Goal: Transaction & Acquisition: Book appointment/travel/reservation

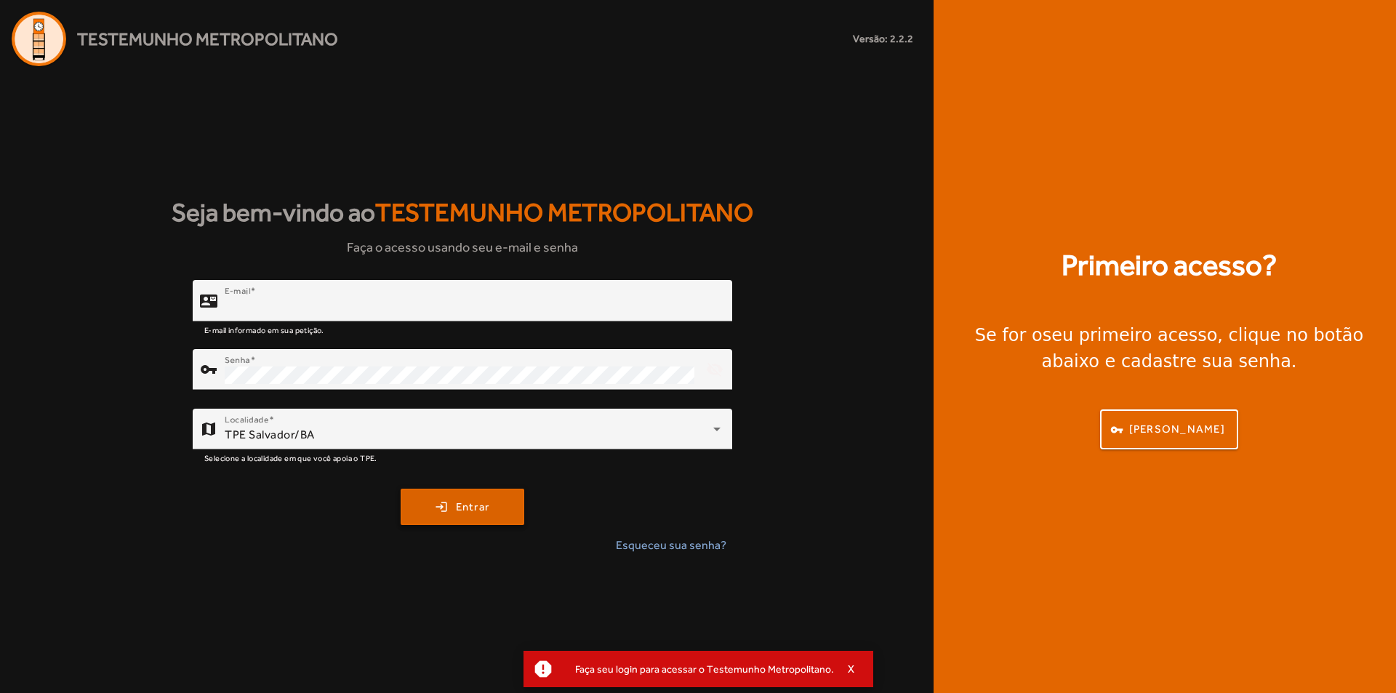
type input "**********"
click at [488, 512] on span "Entrar" at bounding box center [473, 507] width 34 height 17
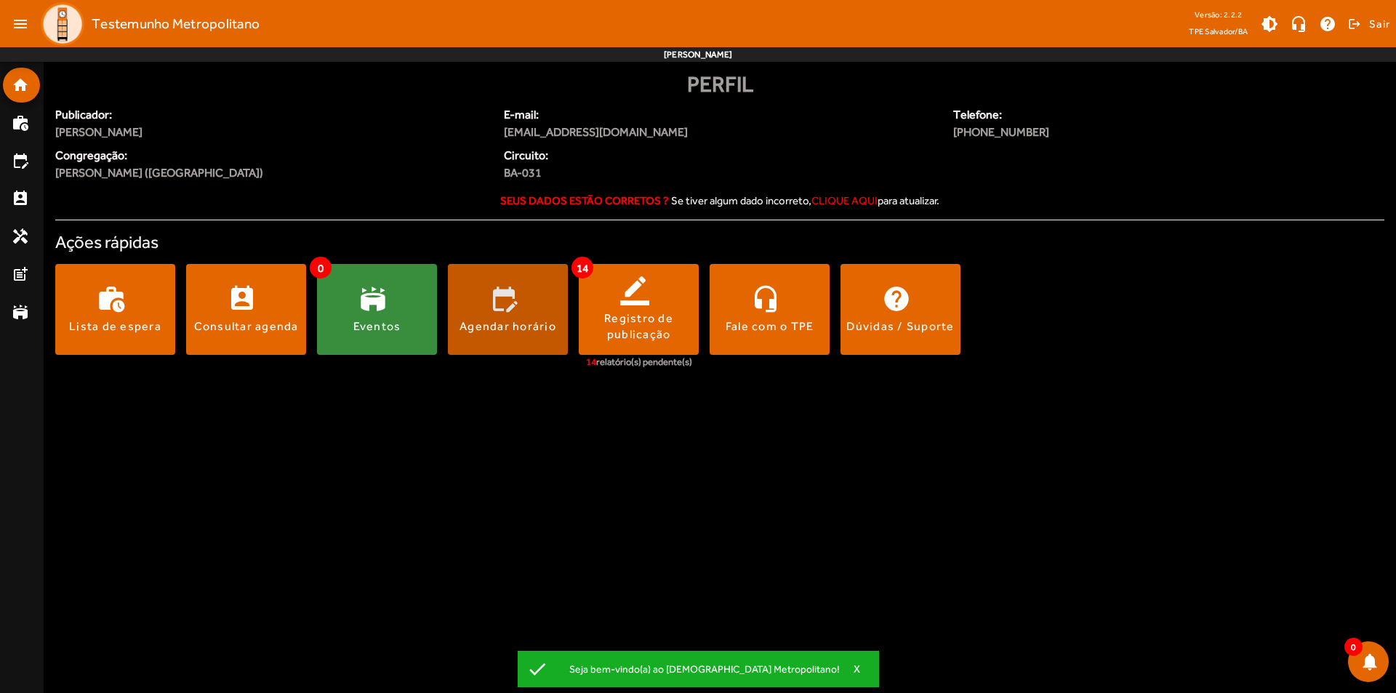
click at [511, 306] on span at bounding box center [508, 309] width 120 height 35
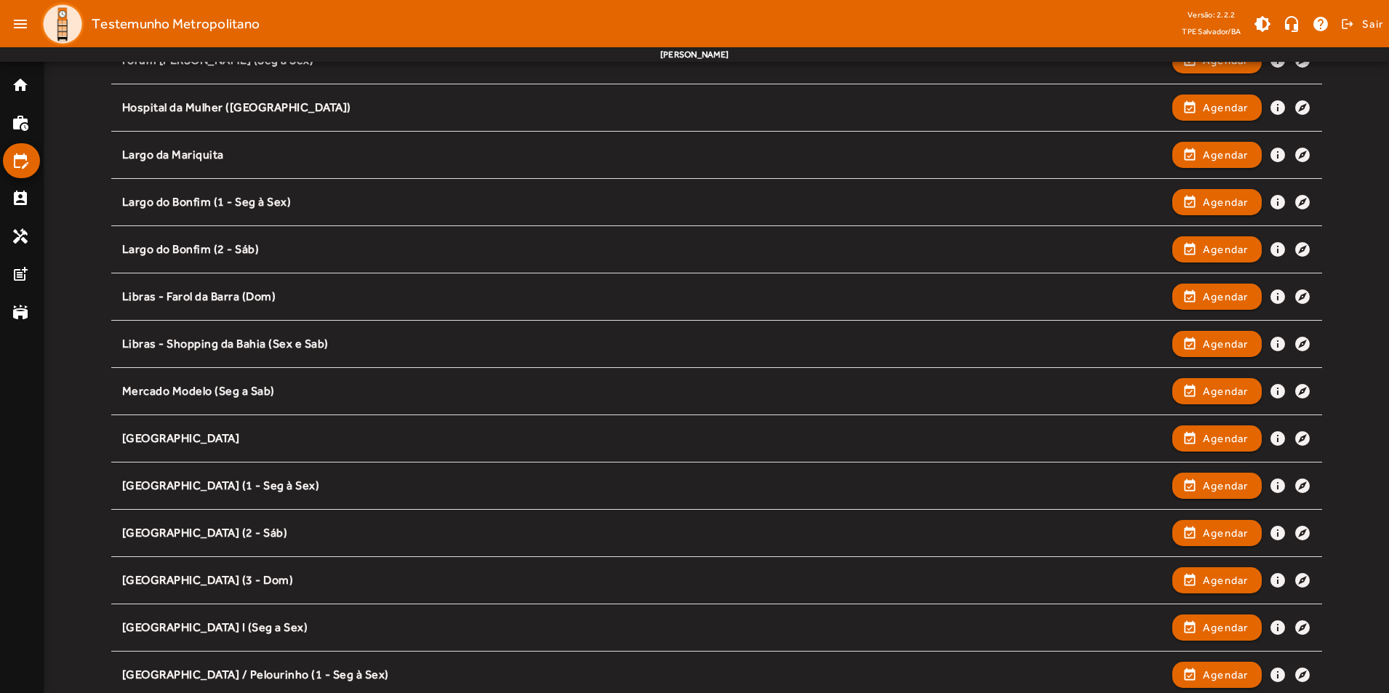
scroll to position [800, 0]
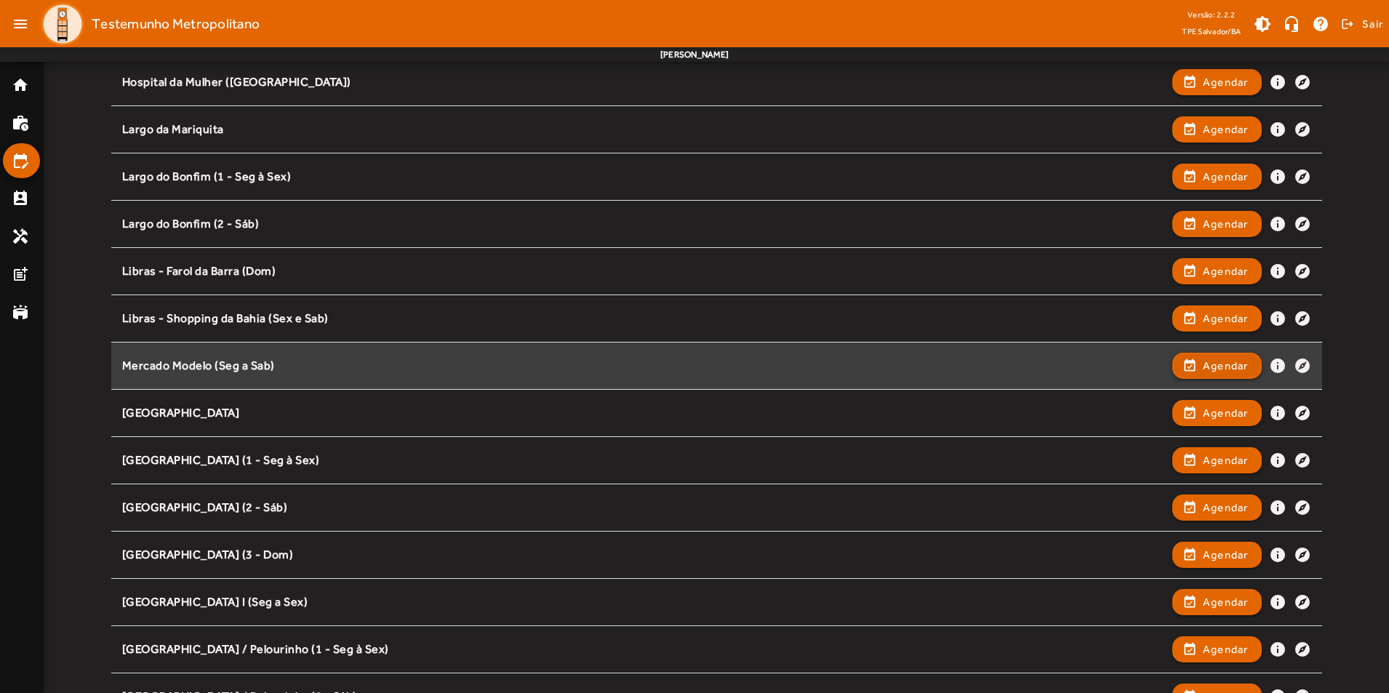
click at [1215, 372] on span "Agendar" at bounding box center [1226, 365] width 46 height 17
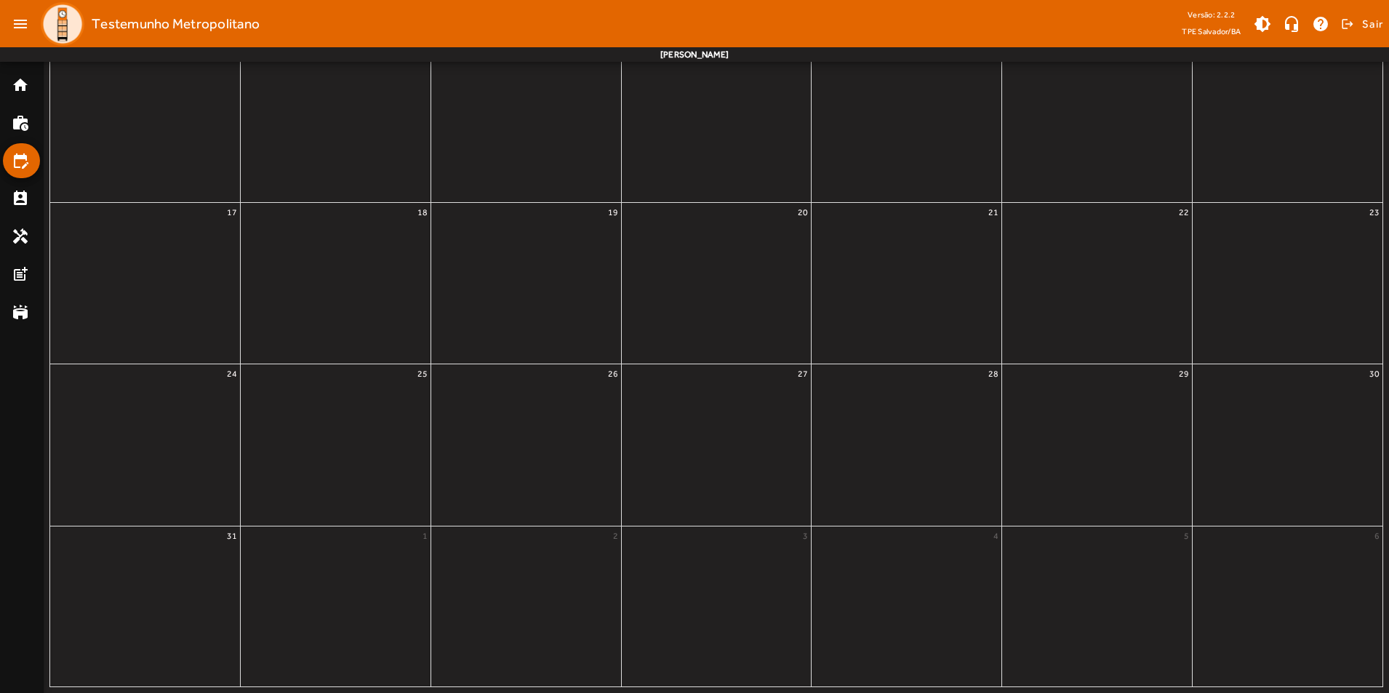
scroll to position [0, 0]
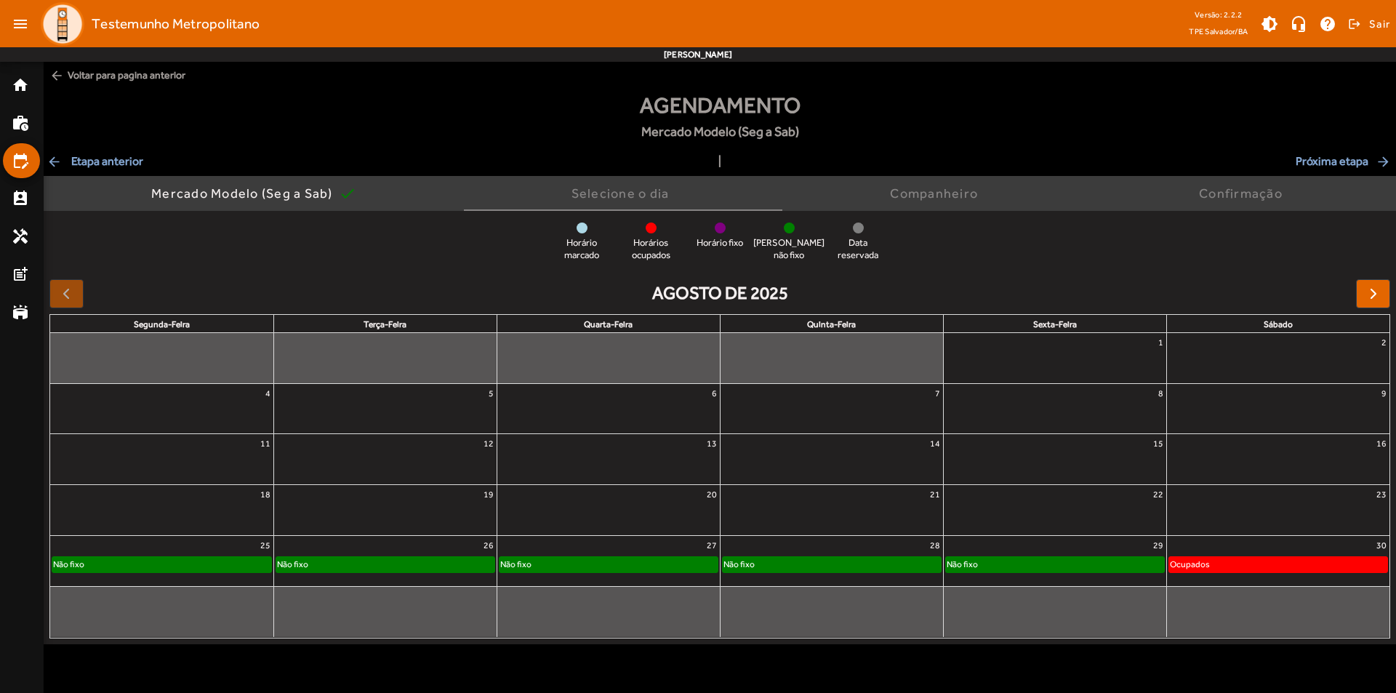
click at [221, 566] on div "Não fixo" at bounding box center [161, 564] width 219 height 15
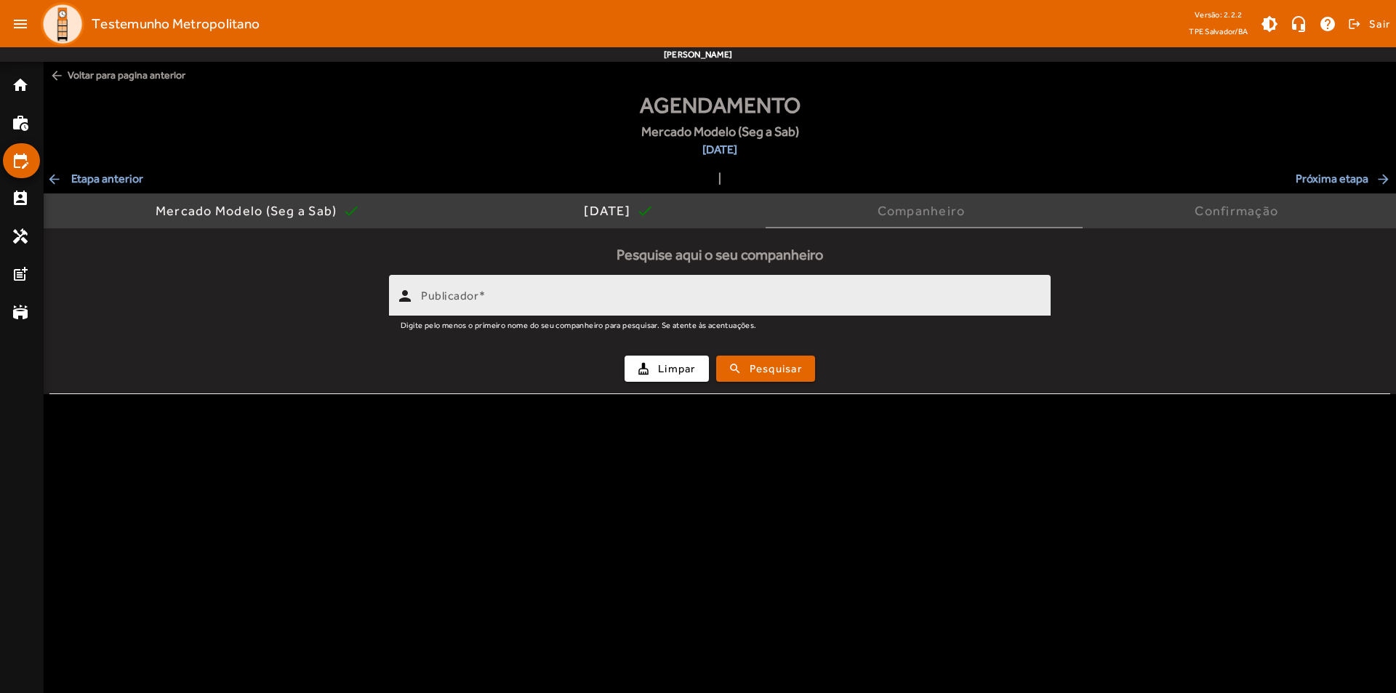
click at [471, 292] on mat-label "Publicador" at bounding box center [449, 296] width 57 height 14
click at [471, 293] on input "Publicador" at bounding box center [730, 301] width 618 height 17
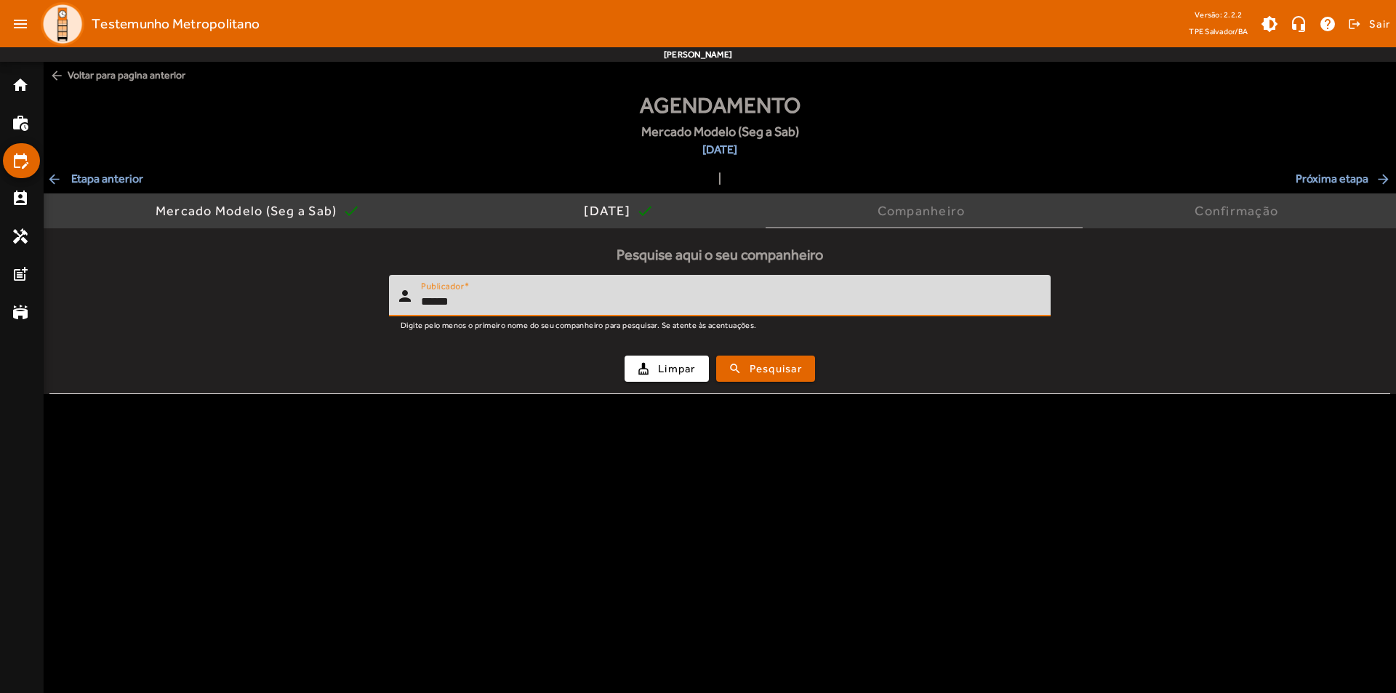
type input "******"
click at [753, 381] on div "cleaning_services Limpar search Pesquisar" at bounding box center [720, 368] width 1324 height 49
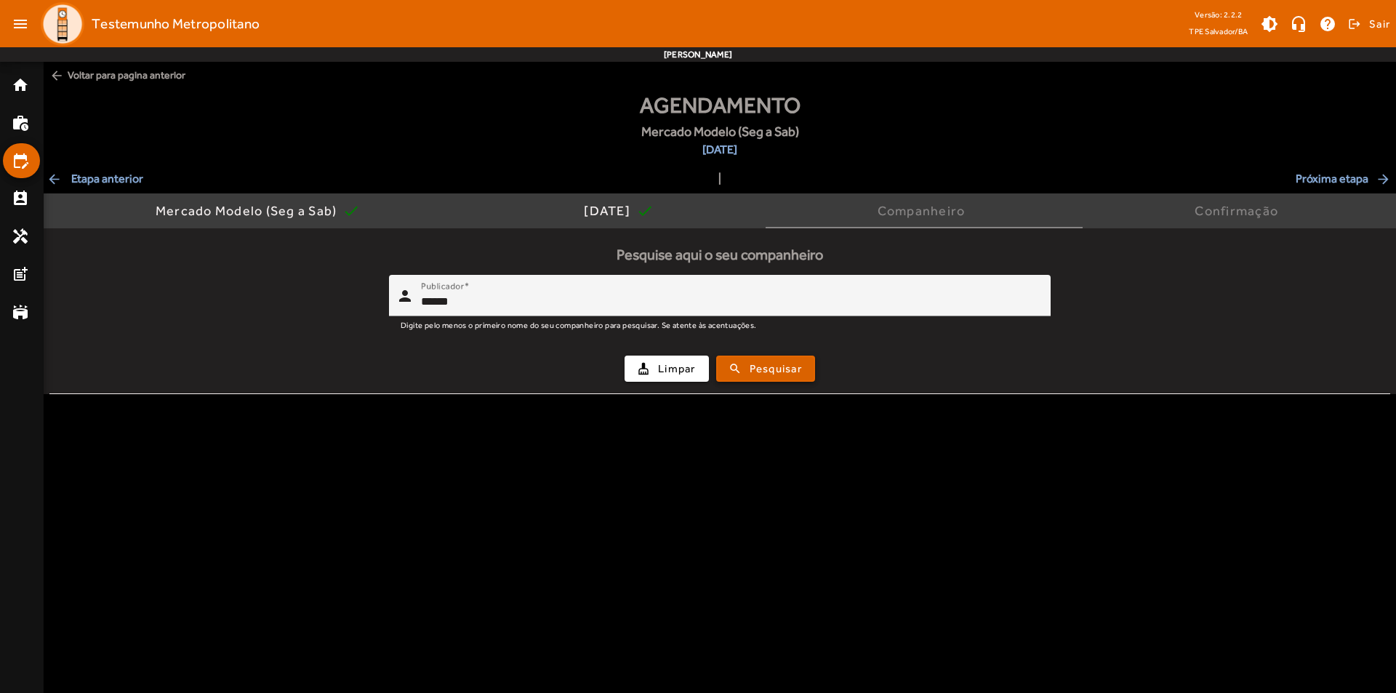
click at [751, 364] on span "Pesquisar" at bounding box center [776, 369] width 52 height 17
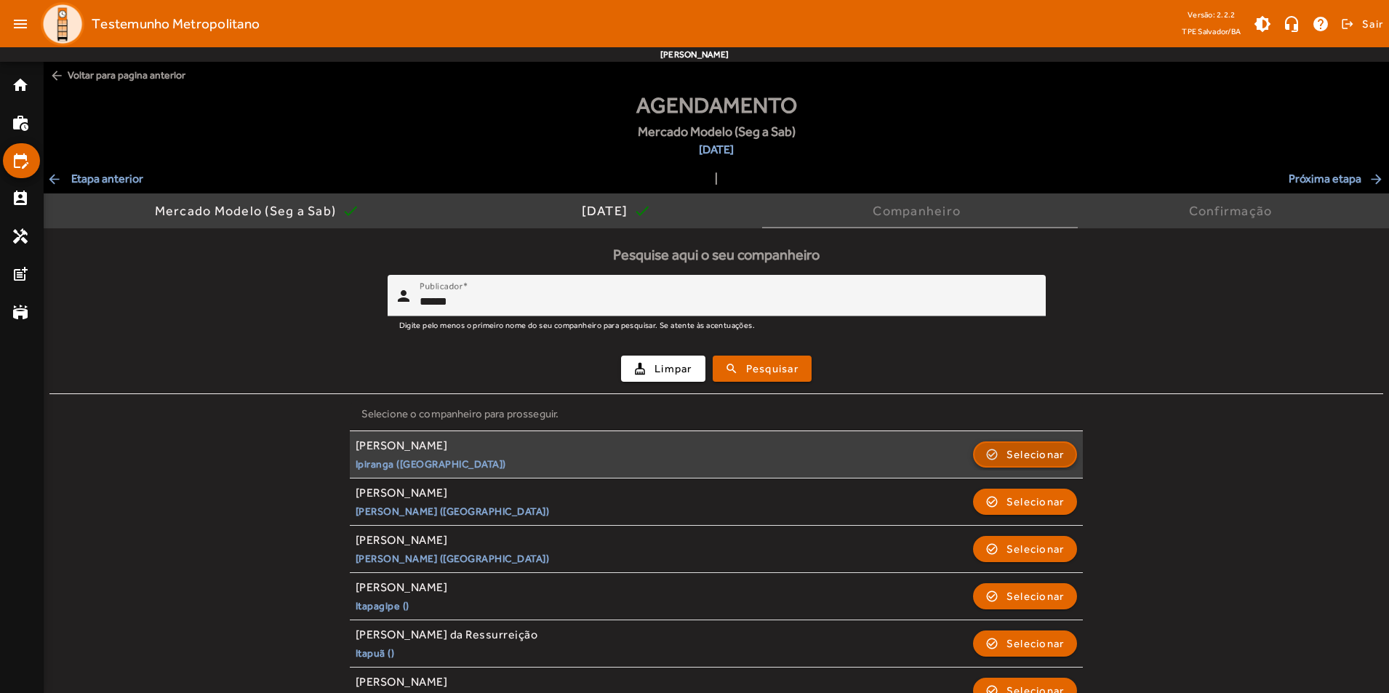
click at [1012, 457] on span "Selecionar" at bounding box center [1035, 454] width 58 height 17
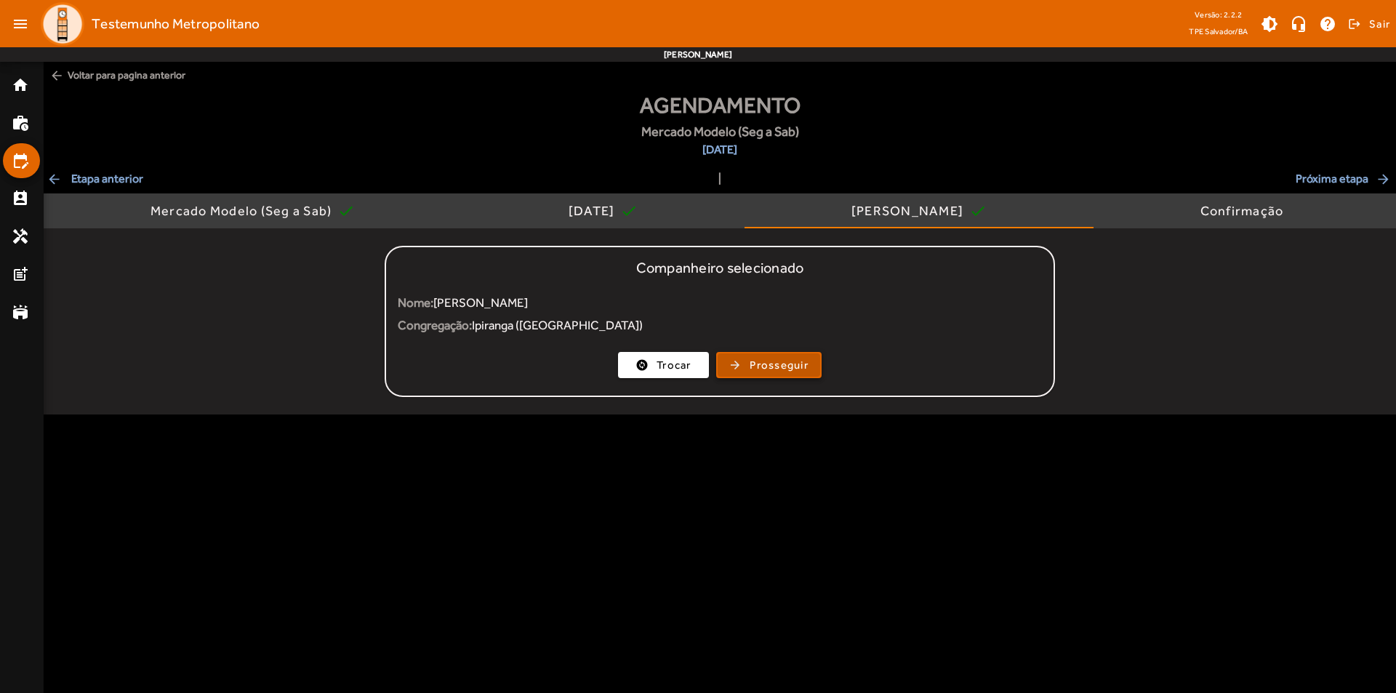
click at [784, 369] on span "Prosseguir" at bounding box center [779, 365] width 59 height 17
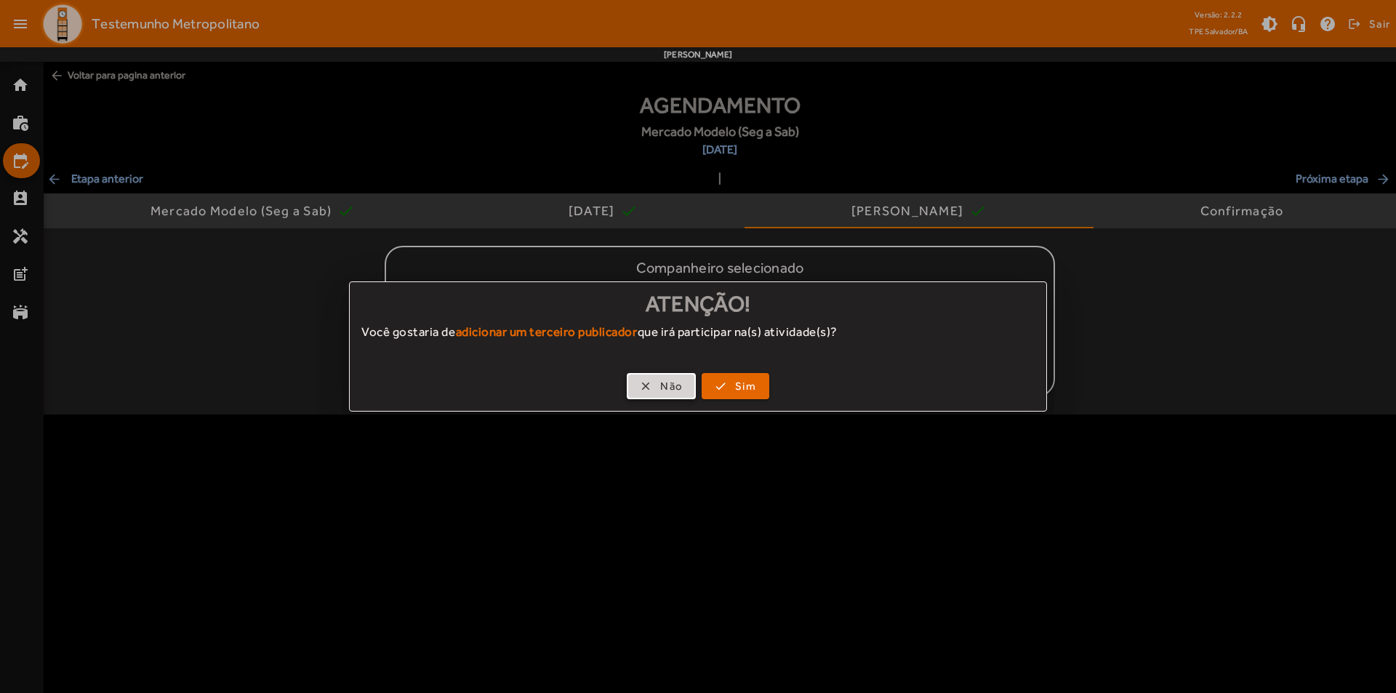
click at [676, 396] on span "button" at bounding box center [661, 386] width 66 height 35
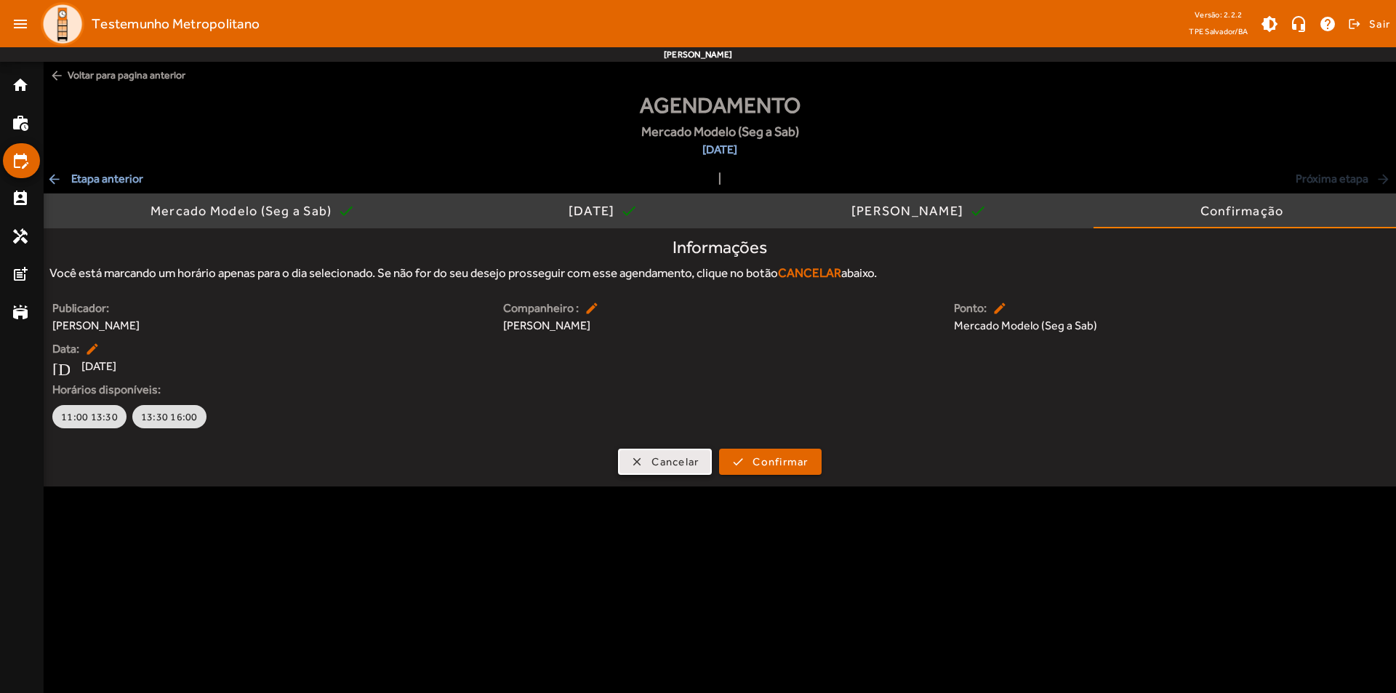
click at [687, 454] on span "Cancelar" at bounding box center [675, 462] width 47 height 17
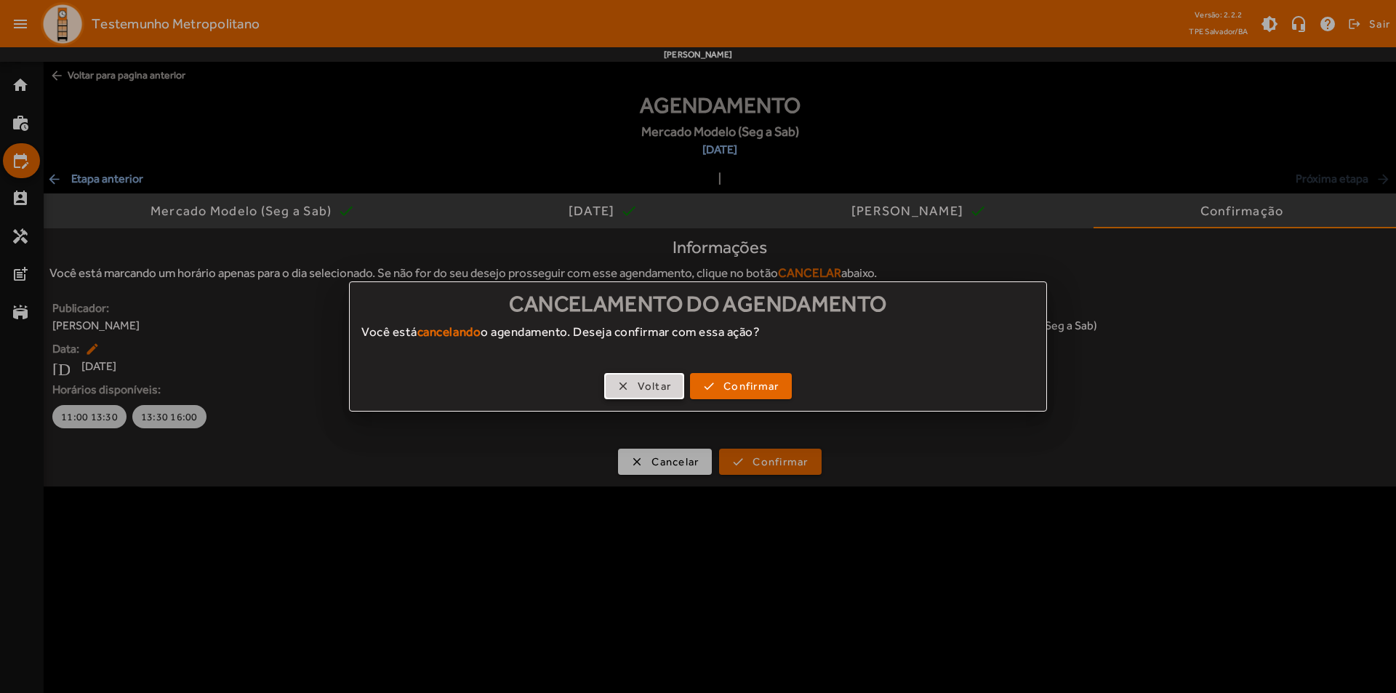
click at [654, 390] on span "Voltar" at bounding box center [655, 386] width 34 height 17
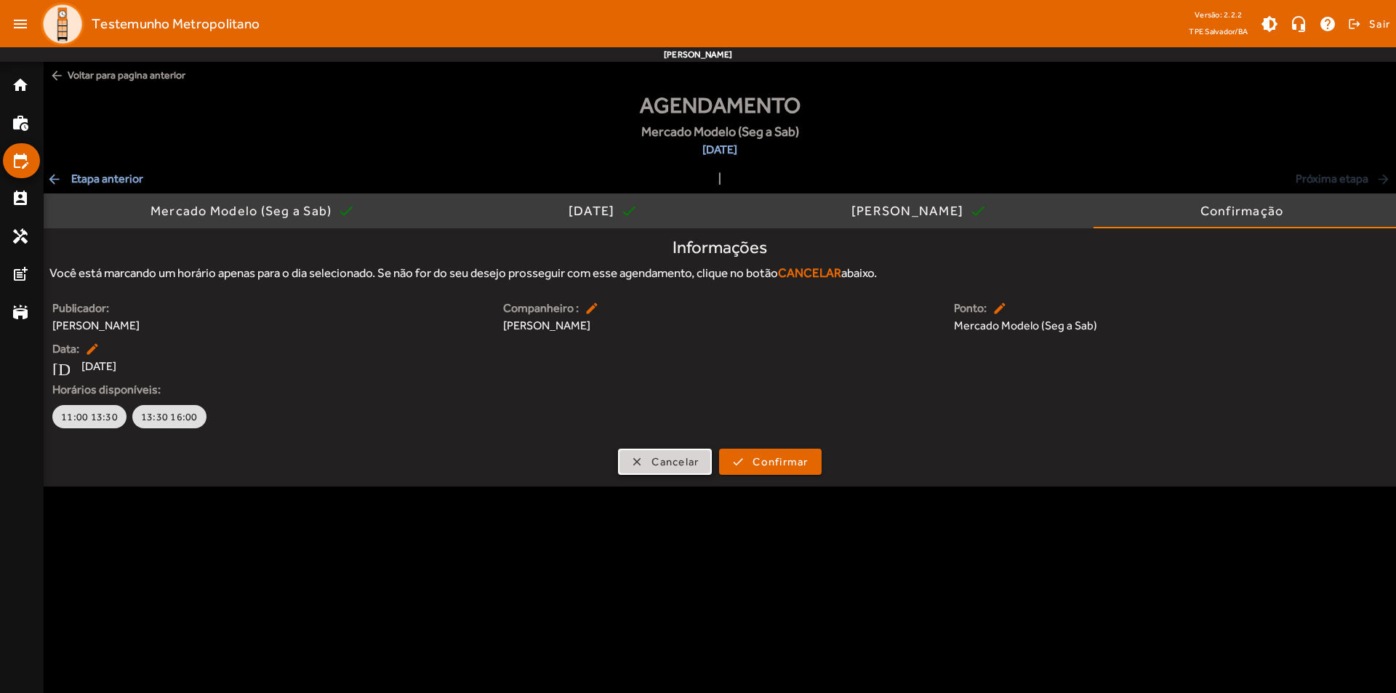
click at [676, 457] on span "Cancelar" at bounding box center [675, 462] width 47 height 17
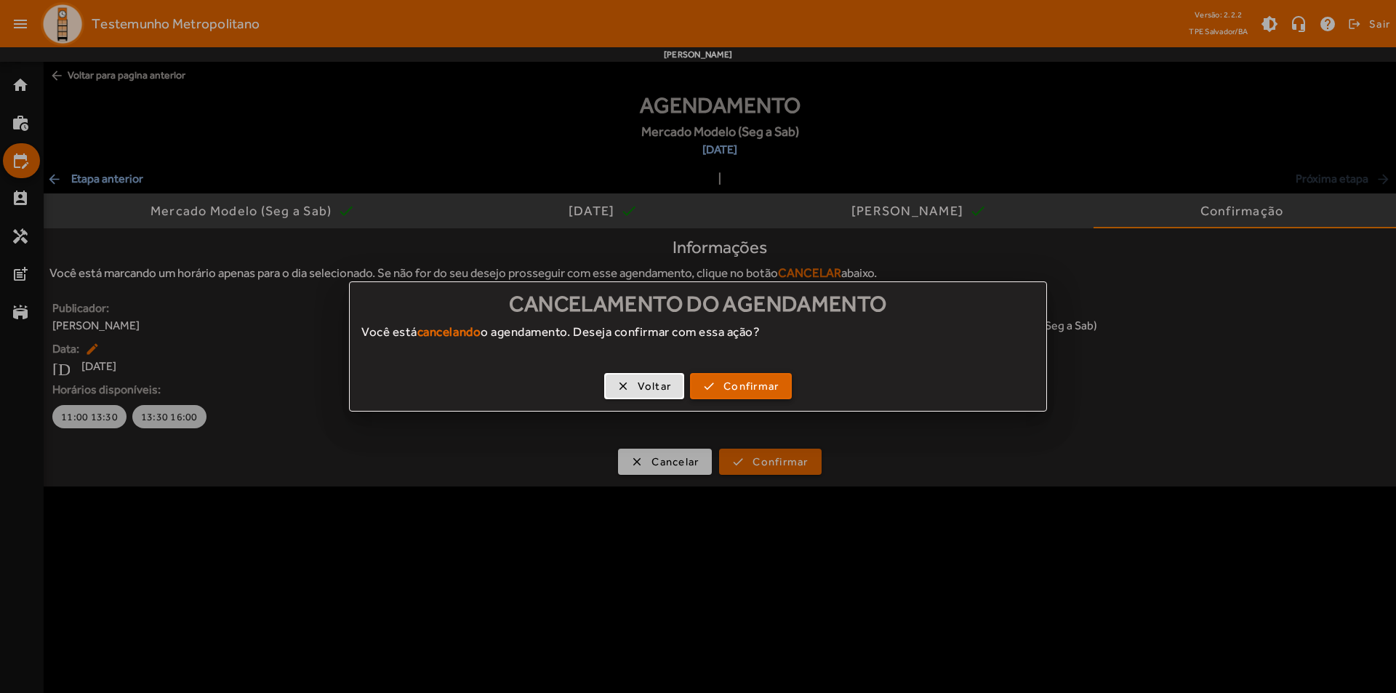
click at [727, 390] on span "Confirmar" at bounding box center [751, 386] width 55 height 17
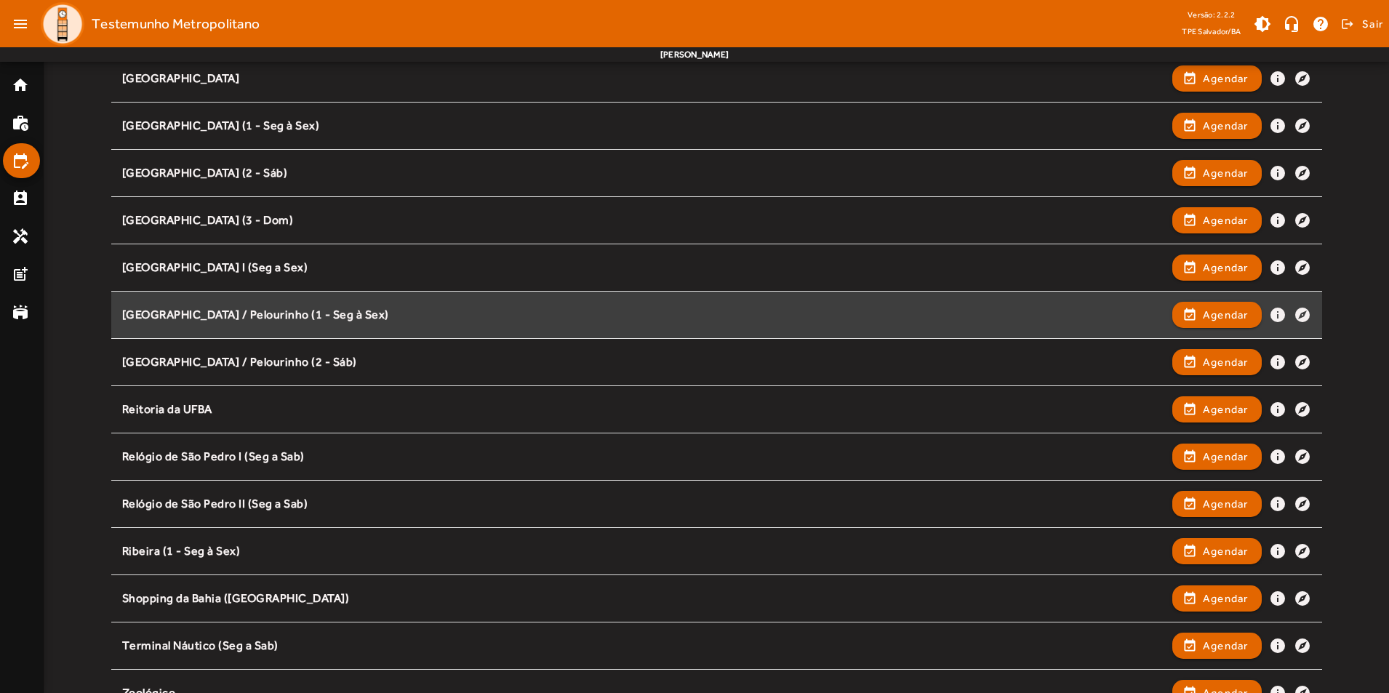
scroll to position [1158, 0]
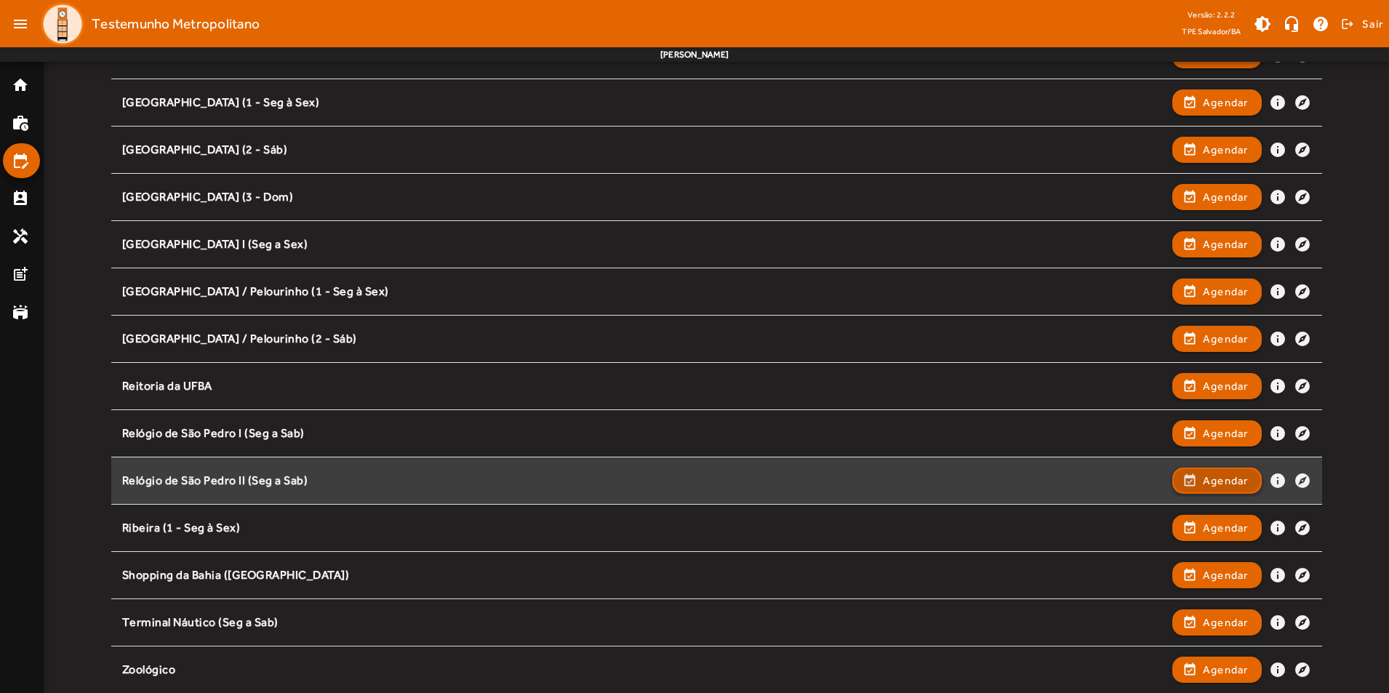
click at [1223, 483] on span "Agendar" at bounding box center [1226, 480] width 46 height 17
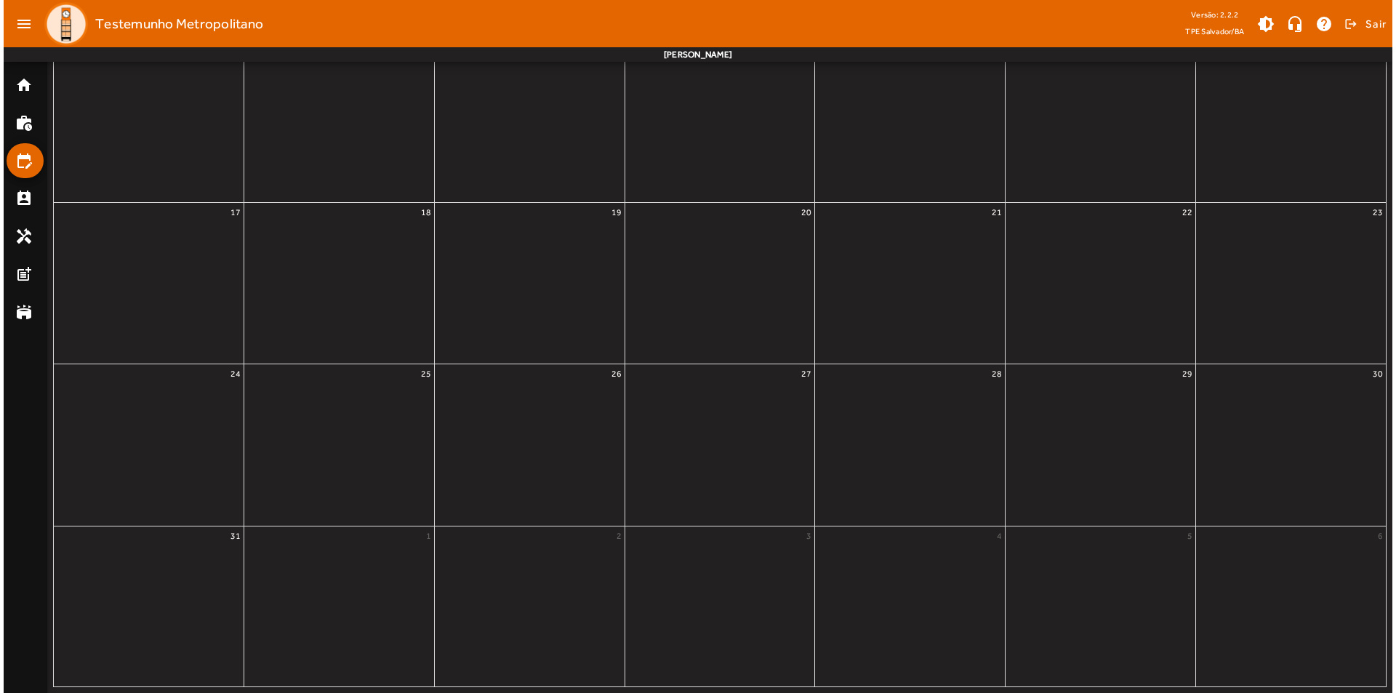
scroll to position [0, 0]
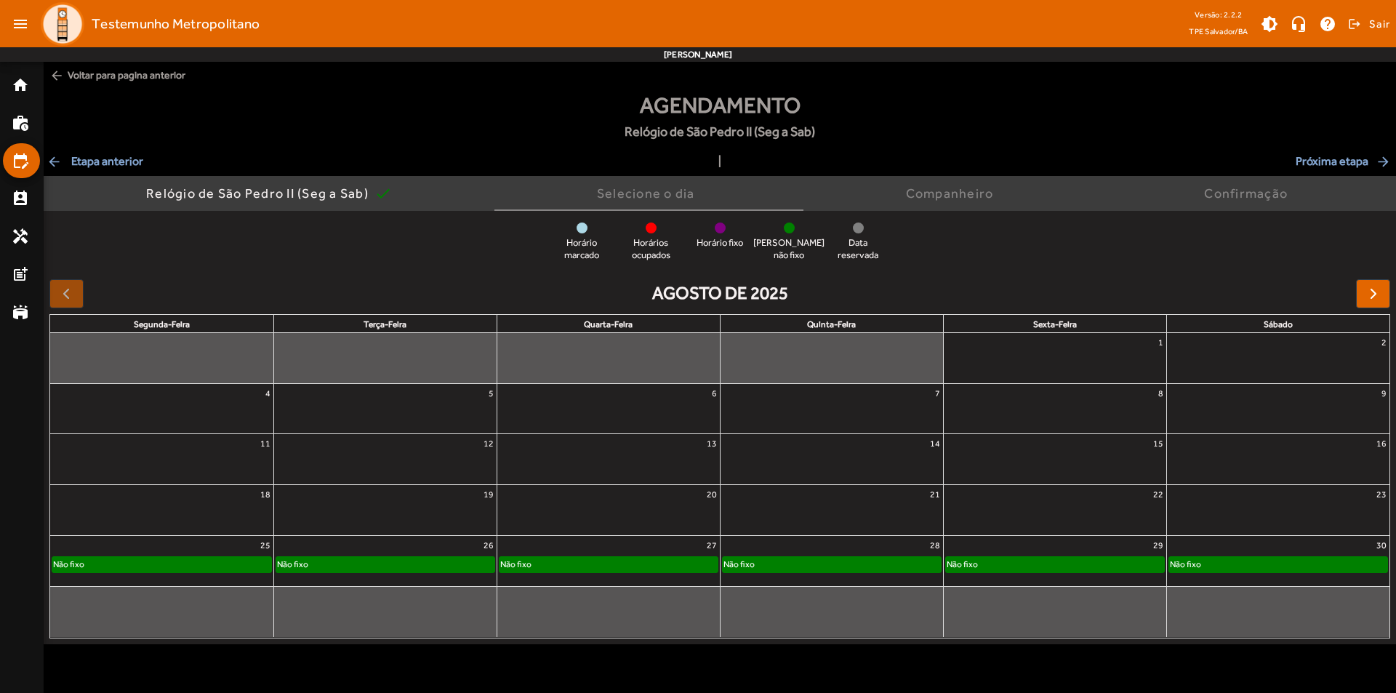
click at [252, 552] on div "25" at bounding box center [161, 545] width 223 height 19
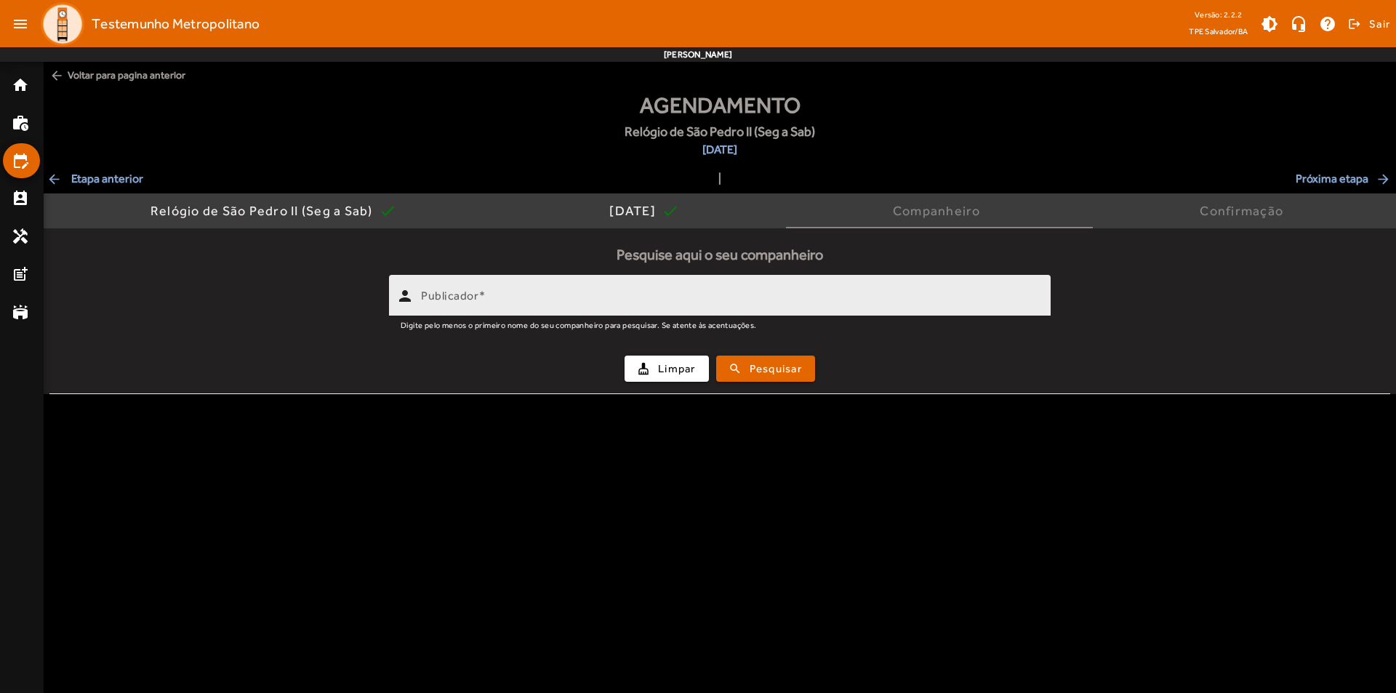
click at [564, 301] on input "Publicador" at bounding box center [730, 301] width 618 height 17
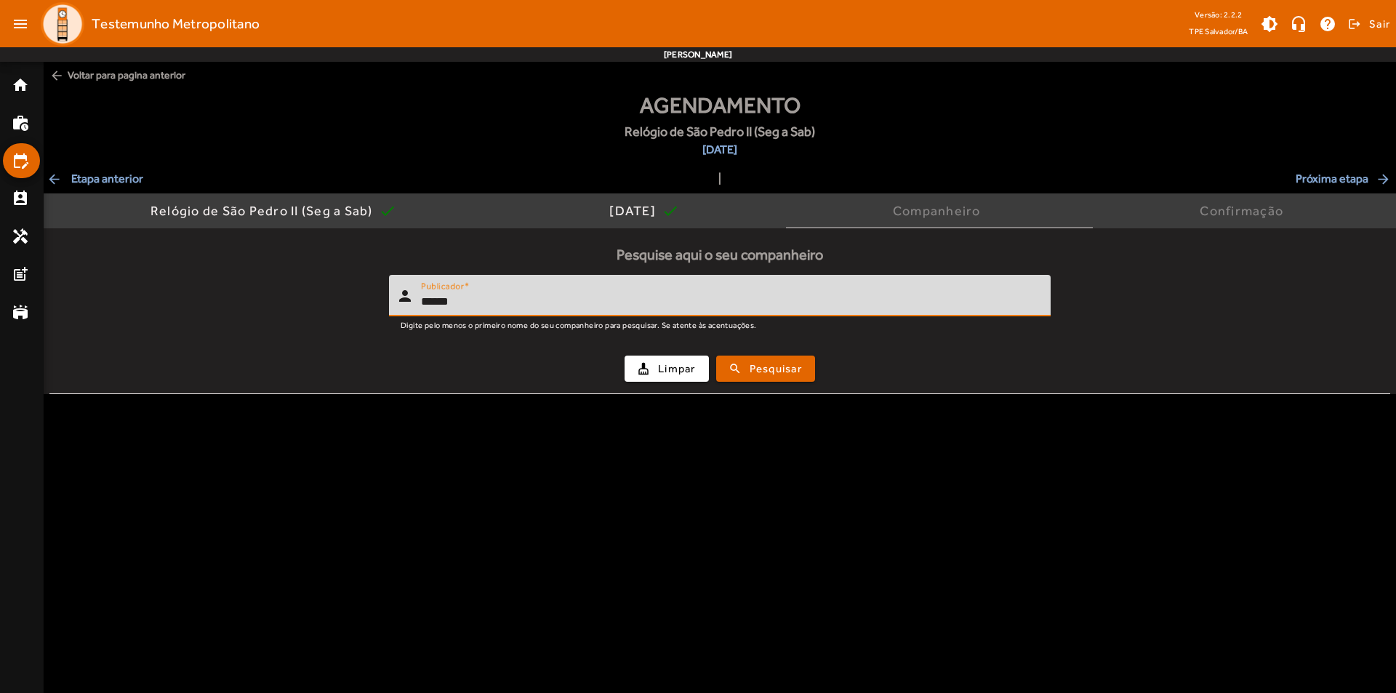
type input "******"
click at [716, 356] on button "search Pesquisar" at bounding box center [765, 369] width 99 height 26
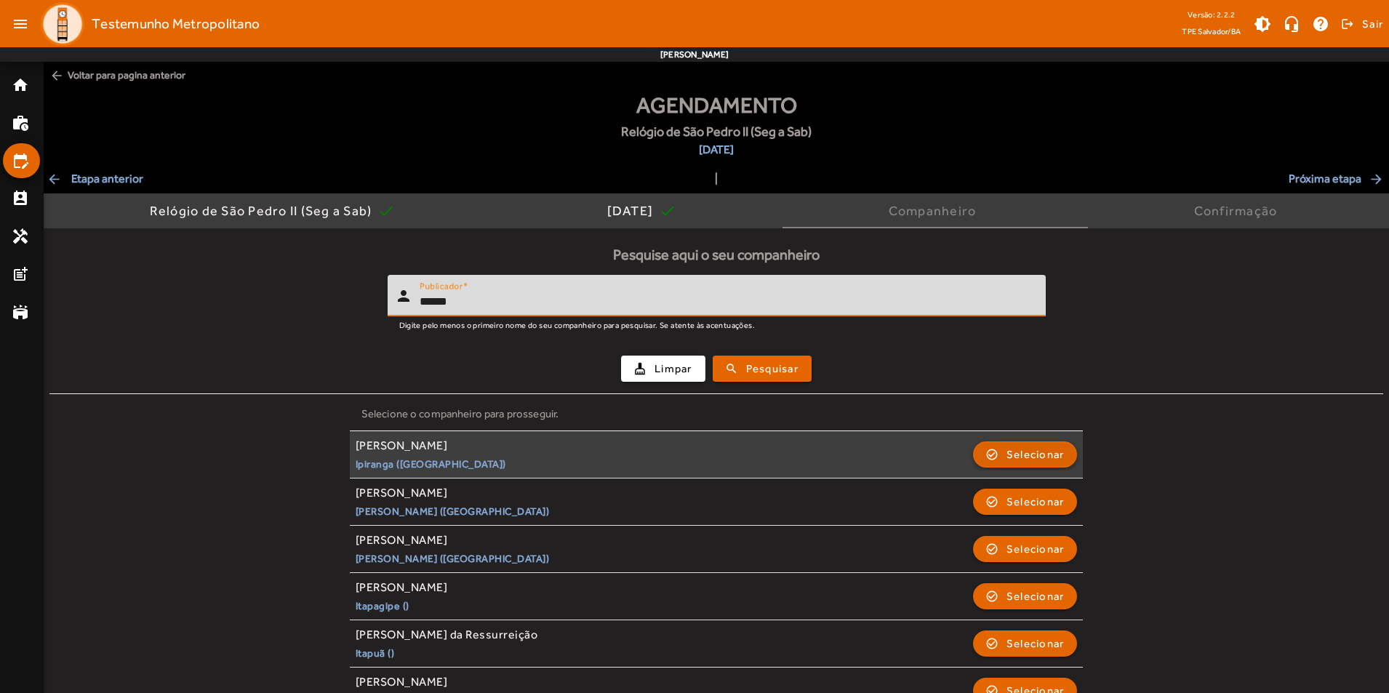
click at [1054, 450] on span "Selecionar" at bounding box center [1035, 454] width 58 height 17
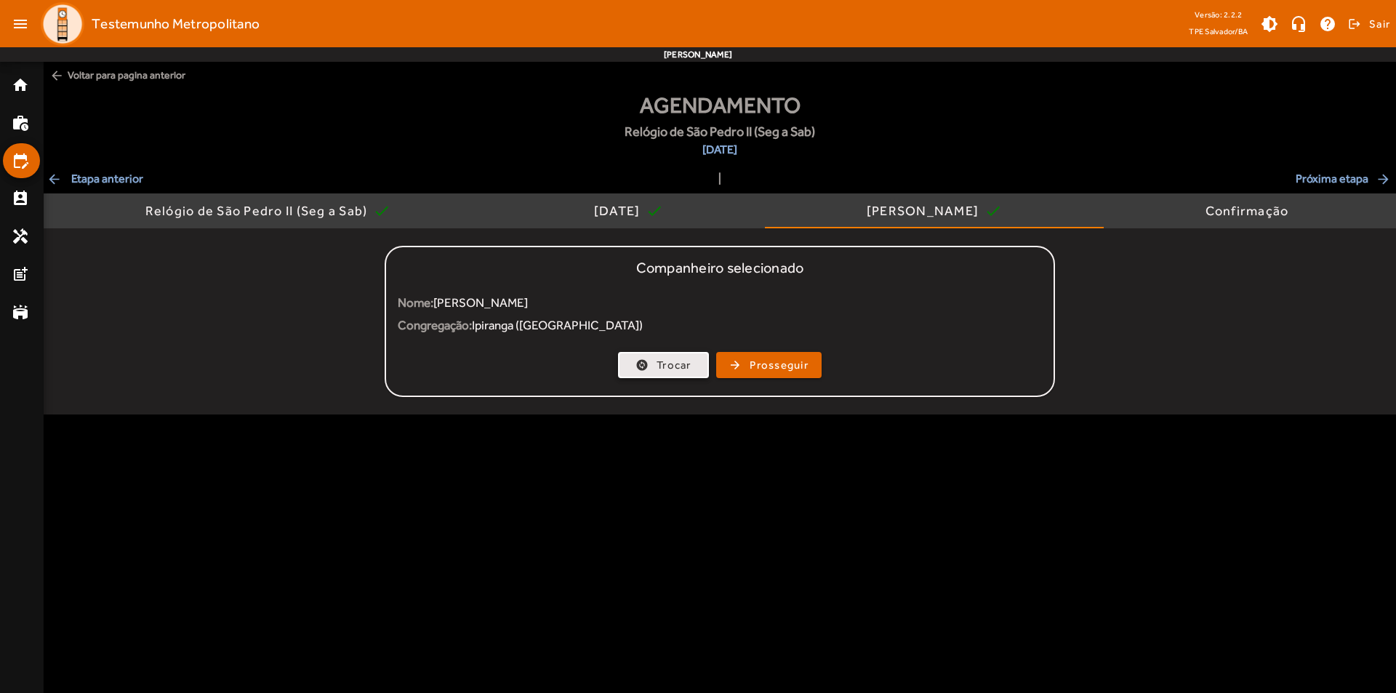
click at [675, 360] on span "Trocar" at bounding box center [674, 365] width 35 height 17
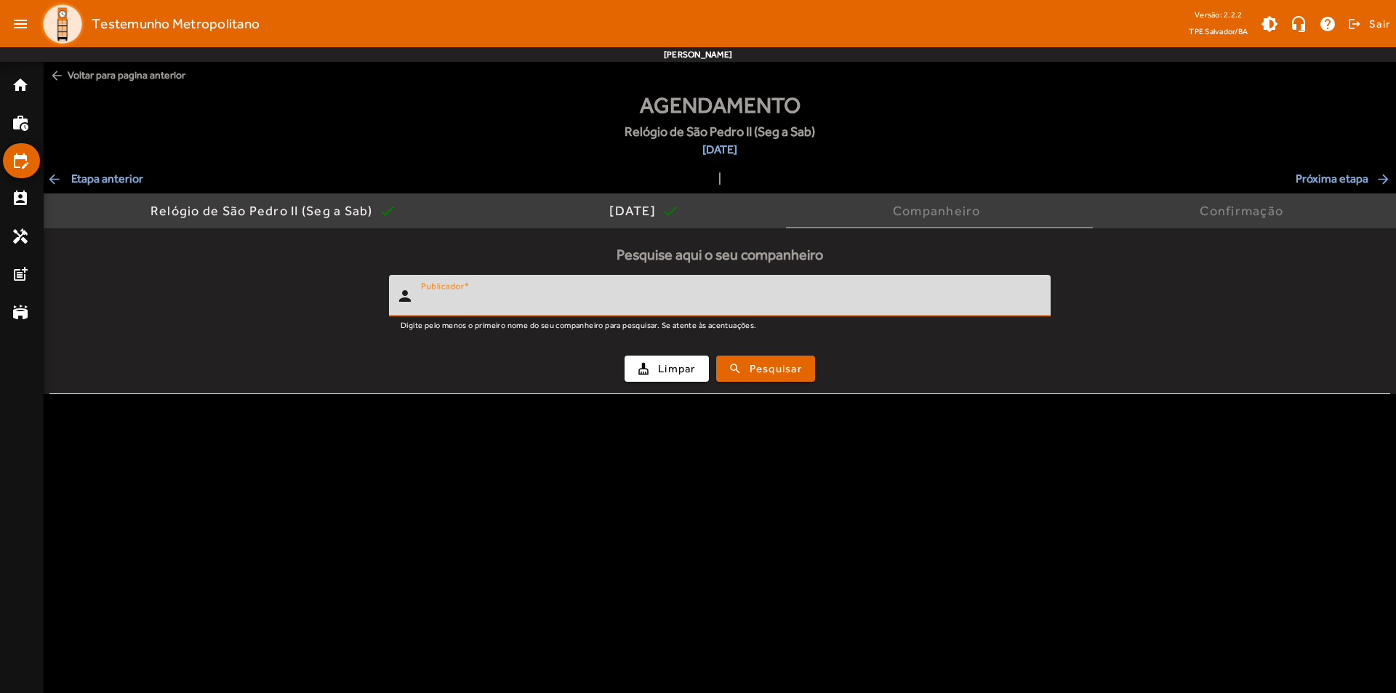
click at [572, 307] on input "Publicador" at bounding box center [730, 301] width 618 height 17
type input "******"
click at [716, 356] on button "search Pesquisar" at bounding box center [765, 369] width 99 height 26
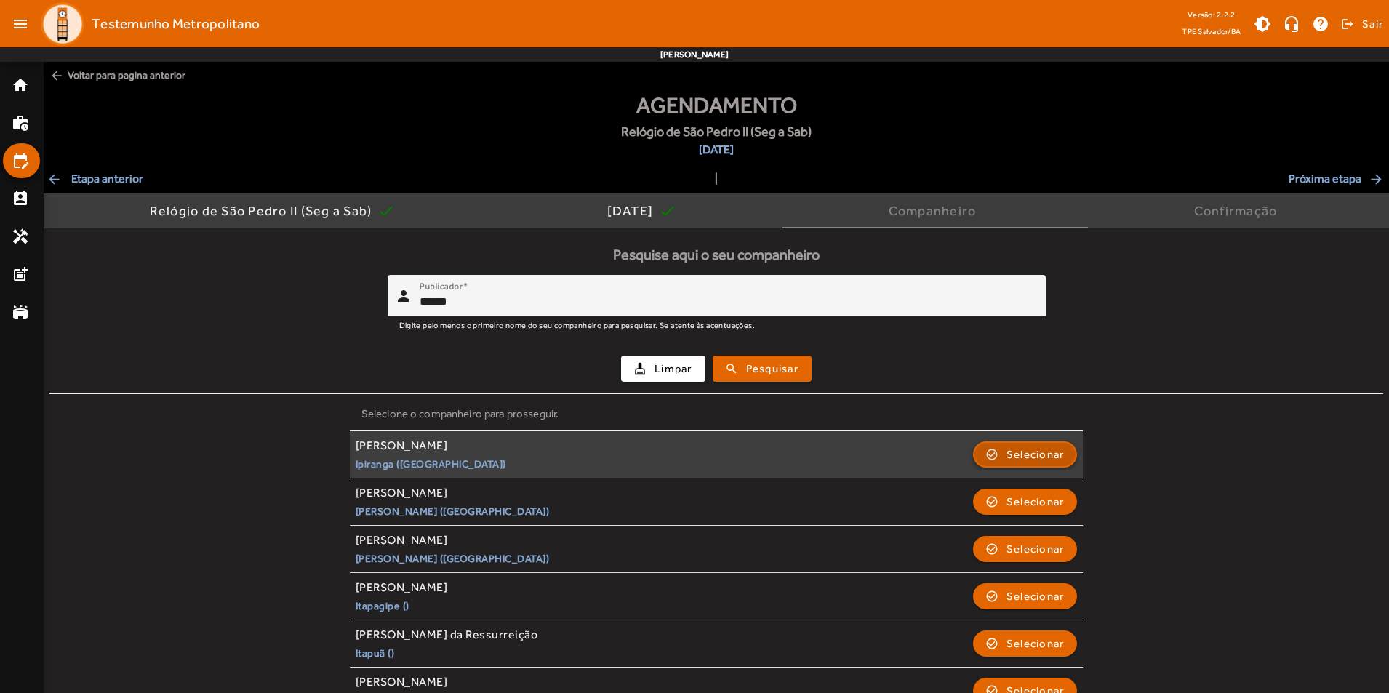
click at [1055, 451] on span "Selecionar" at bounding box center [1035, 454] width 58 height 17
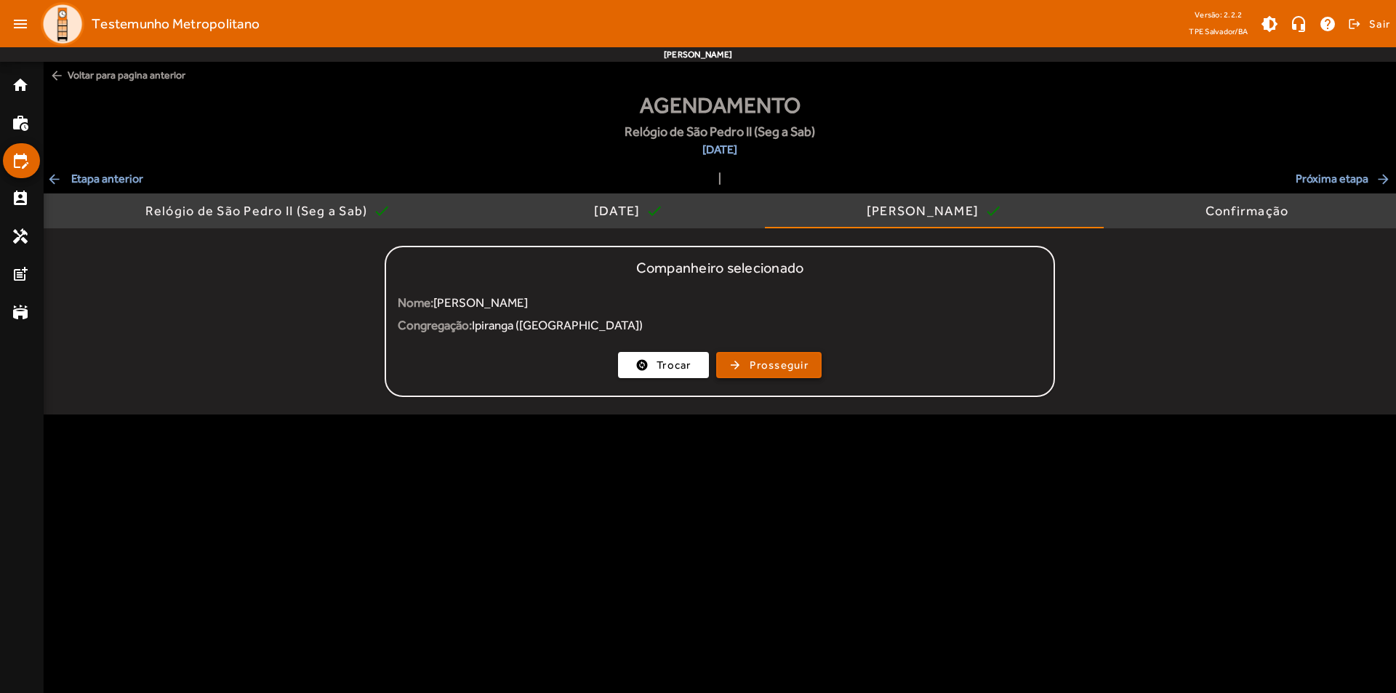
click at [770, 369] on span "Prosseguir" at bounding box center [779, 365] width 59 height 17
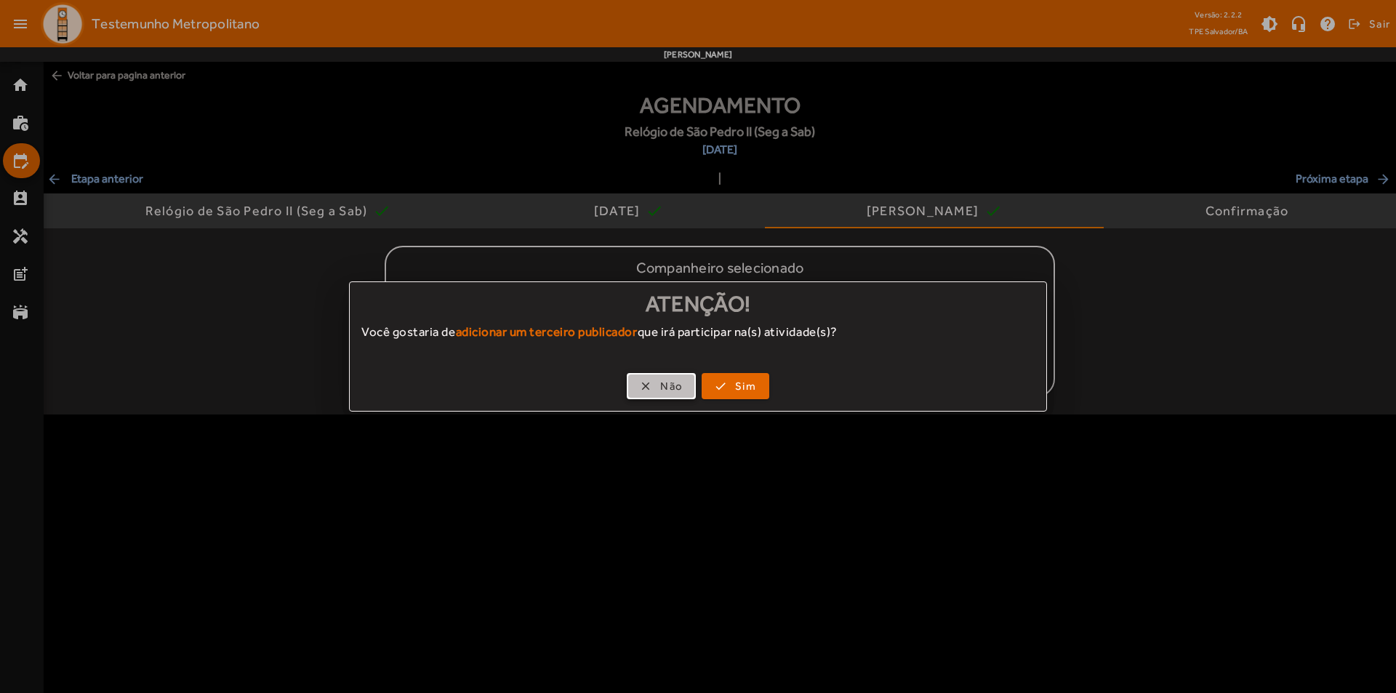
click at [669, 388] on span "Não" at bounding box center [671, 386] width 23 height 17
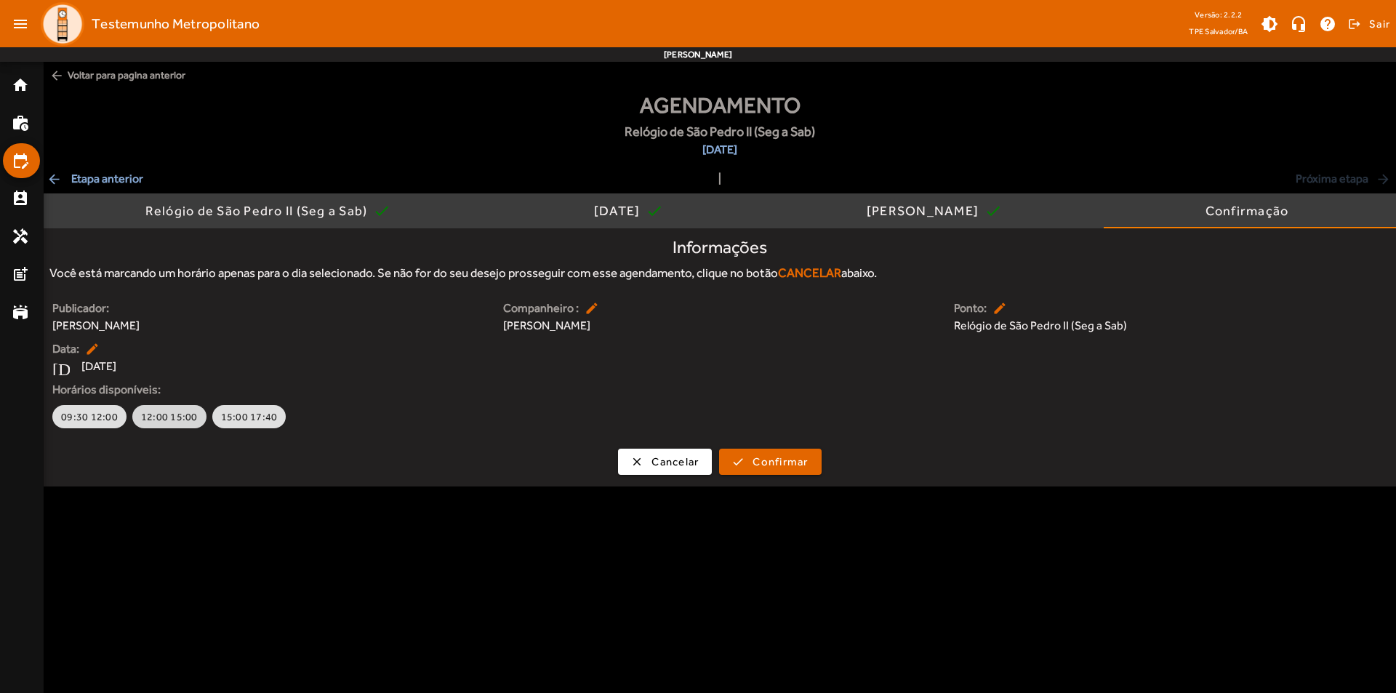
click at [181, 420] on span "12:00 15:00" at bounding box center [169, 416] width 57 height 15
click at [787, 455] on span "Confirmar" at bounding box center [780, 462] width 55 height 17
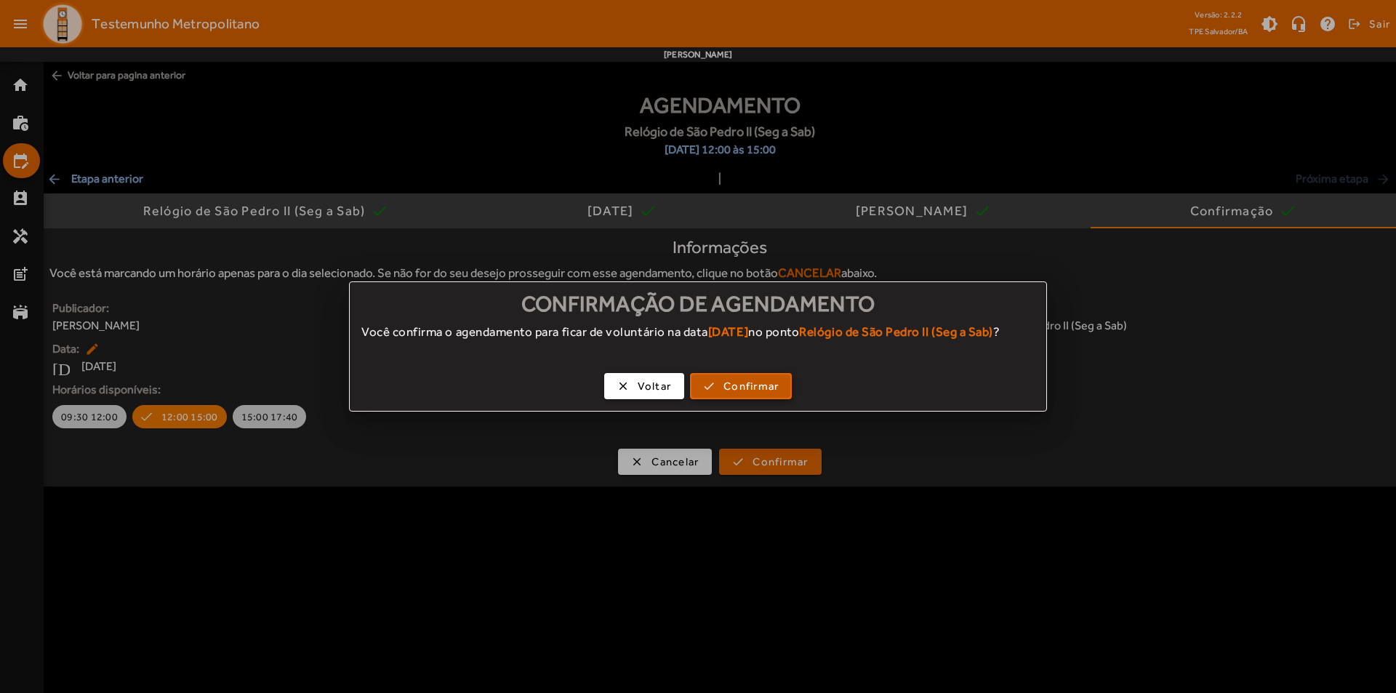
click at [719, 399] on button "check Confirmar" at bounding box center [741, 386] width 102 height 26
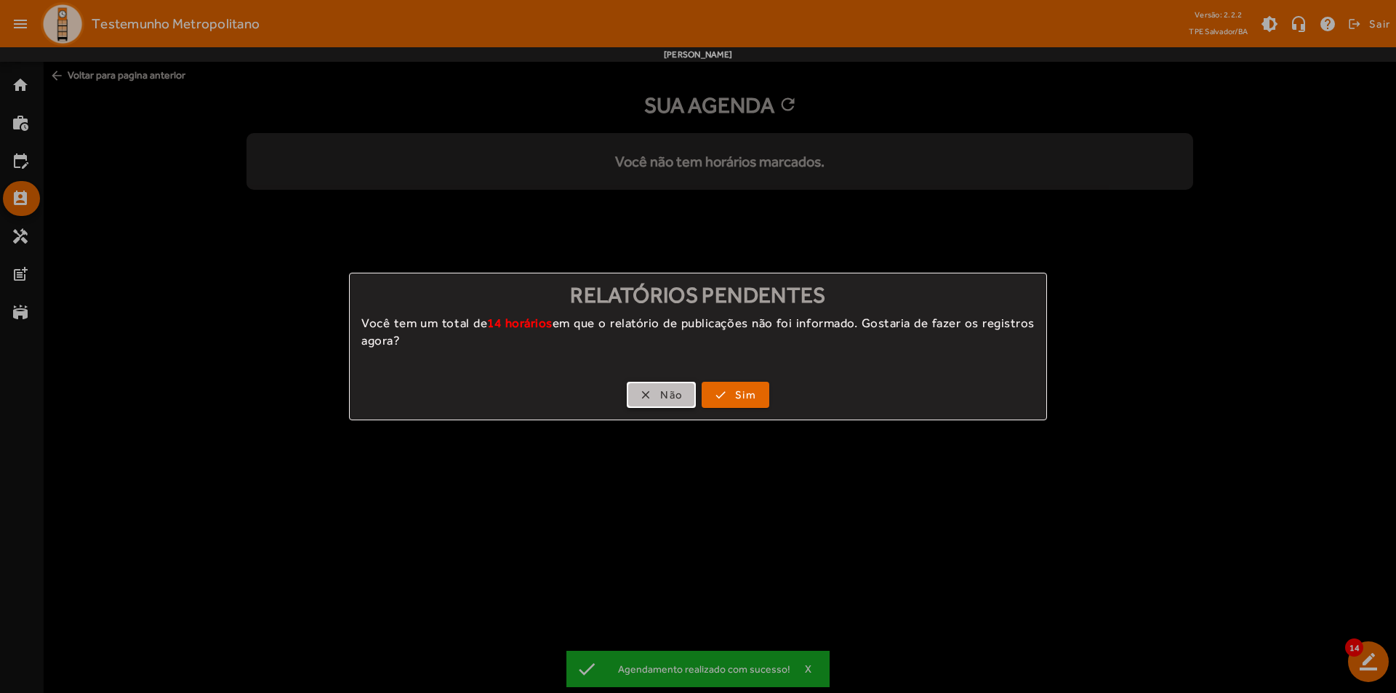
click at [650, 388] on span "button" at bounding box center [661, 394] width 66 height 35
